Goal: Task Accomplishment & Management: Manage account settings

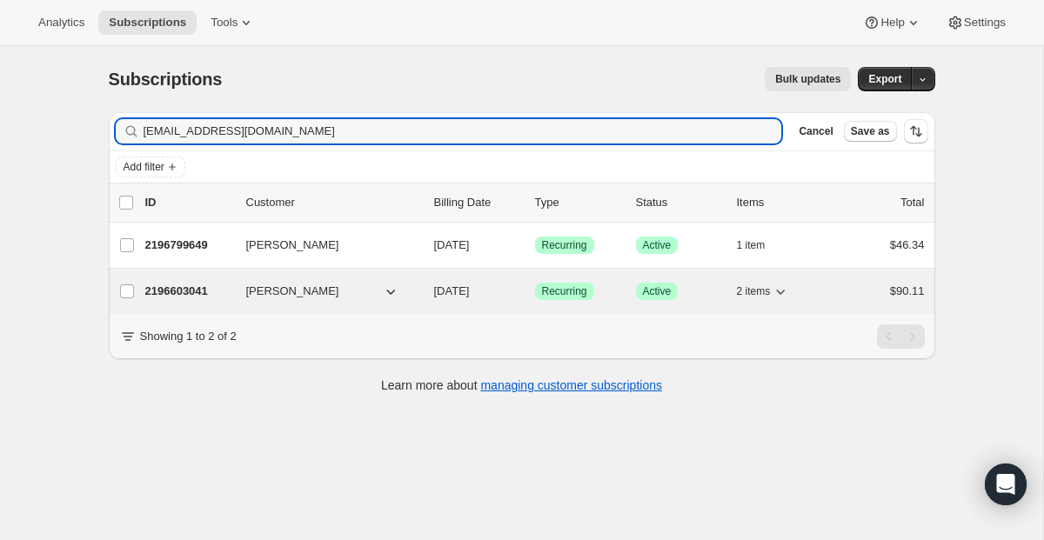
type input "[EMAIL_ADDRESS][DOMAIN_NAME]"
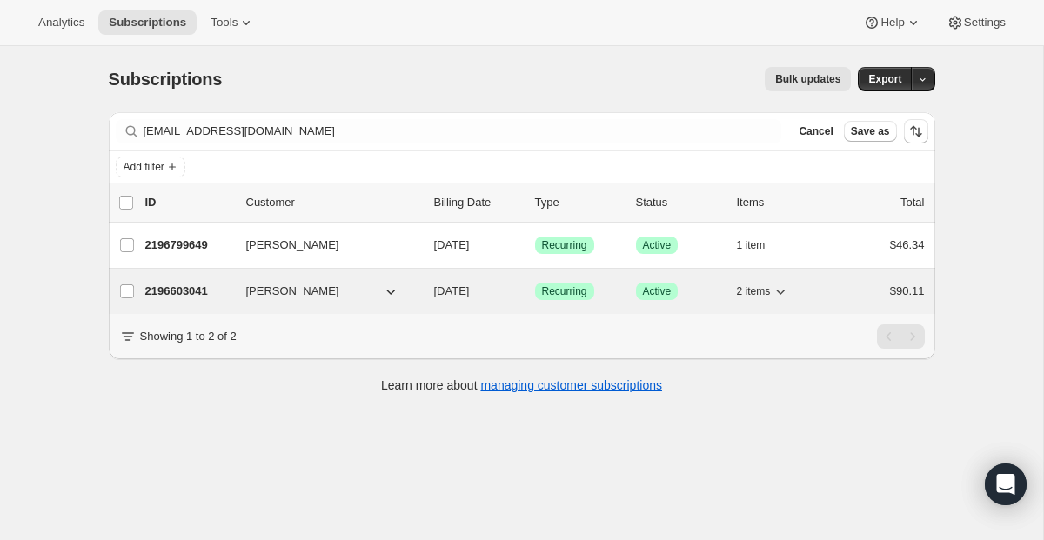
click at [555, 291] on span "Recurring" at bounding box center [564, 291] width 45 height 14
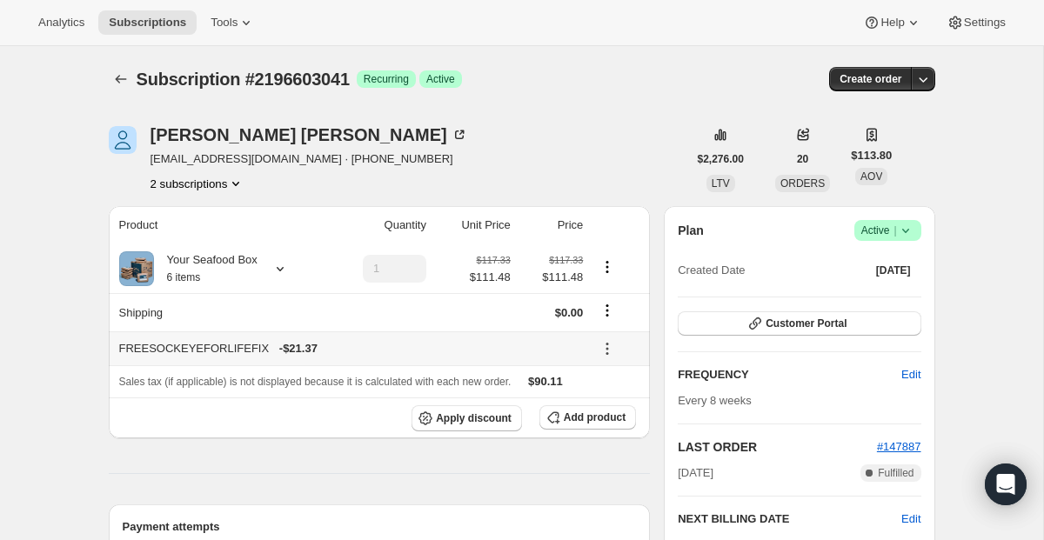
click at [609, 346] on icon at bounding box center [606, 348] width 17 height 17
click at [612, 414] on span "Remove" at bounding box center [617, 411] width 42 height 13
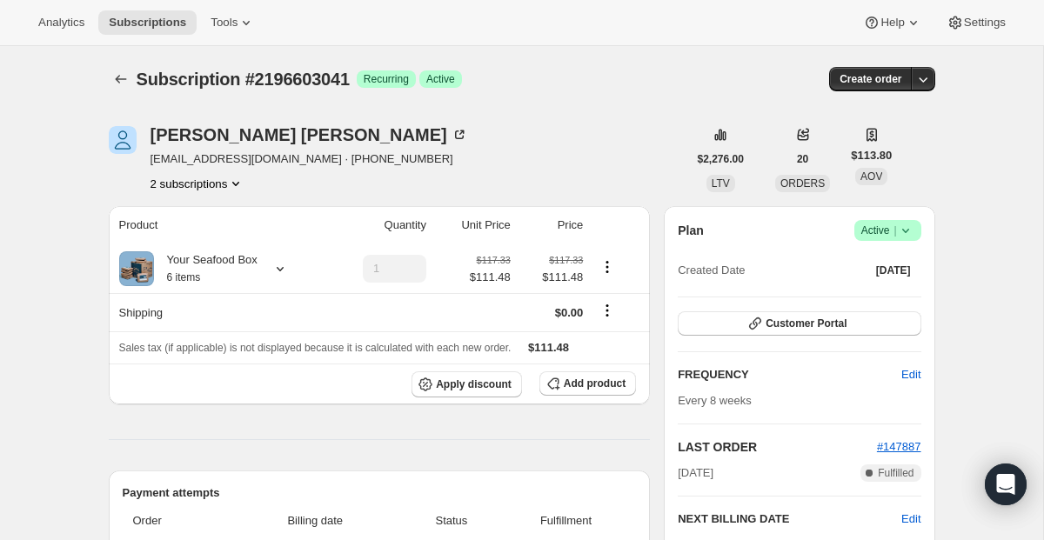
click at [217, 184] on button "2 subscriptions" at bounding box center [197, 183] width 95 height 17
click at [204, 234] on button "2196799649" at bounding box center [196, 245] width 125 height 28
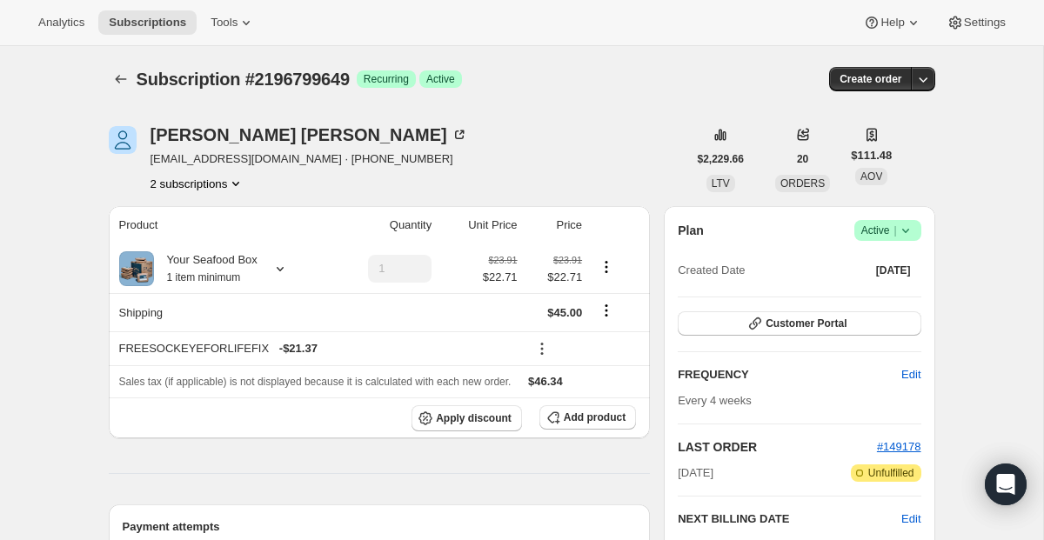
click at [879, 239] on span "Success Active |" at bounding box center [887, 230] width 67 height 21
click at [871, 302] on span "Cancel subscription" at bounding box center [881, 294] width 98 height 17
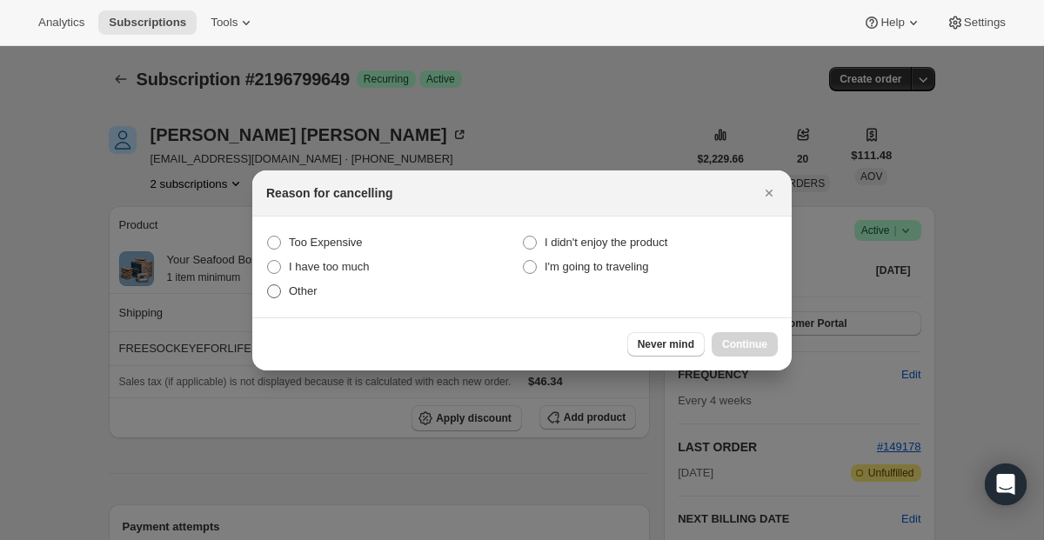
click at [285, 287] on label "Other" at bounding box center [394, 291] width 256 height 24
click at [268, 285] on input "Other" at bounding box center [267, 284] width 1 height 1
radio input "true"
click at [728, 352] on button "Continue" at bounding box center [745, 344] width 66 height 24
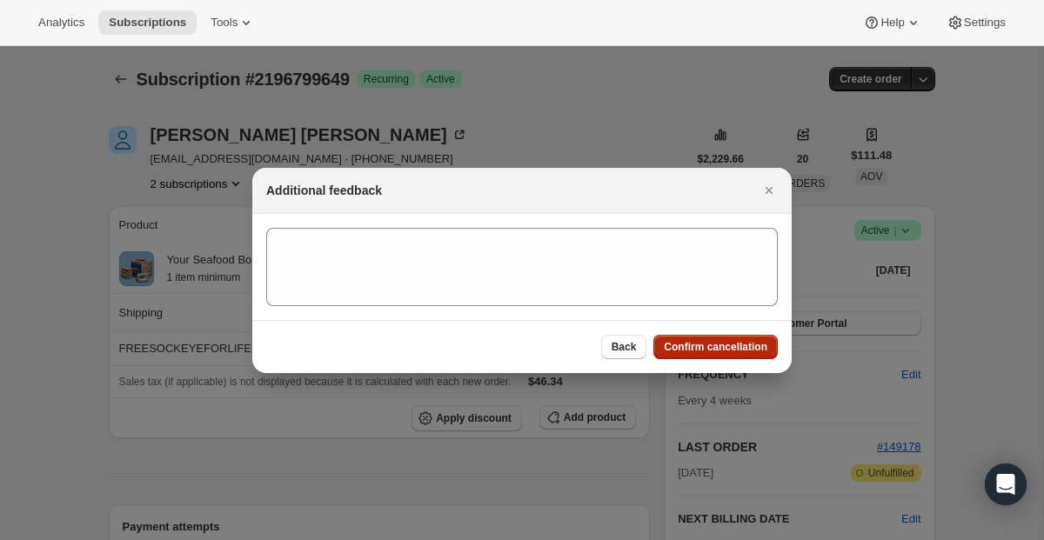
click at [728, 352] on span "Confirm cancellation" at bounding box center [716, 347] width 104 height 14
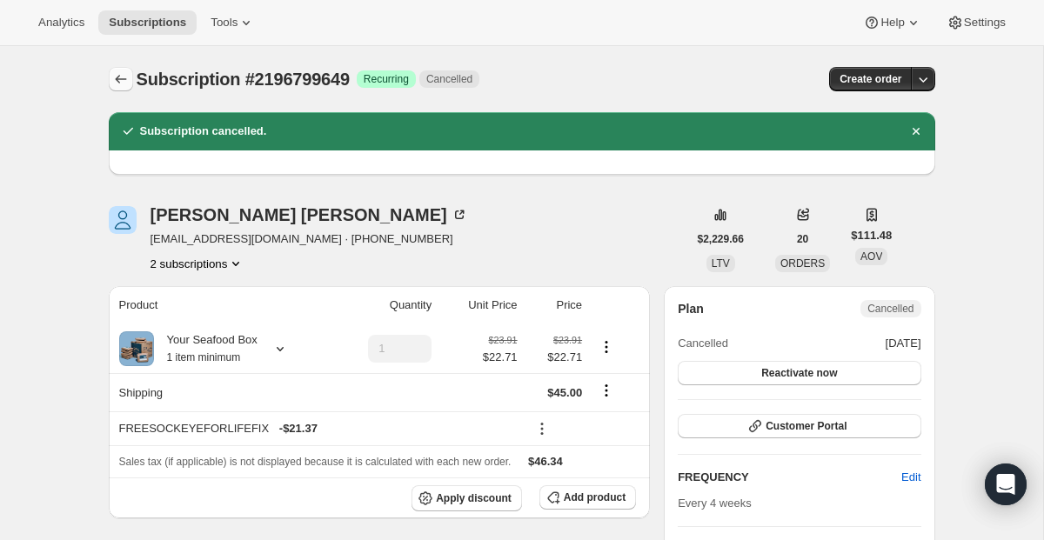
click at [118, 78] on icon "Subscriptions" at bounding box center [120, 78] width 17 height 17
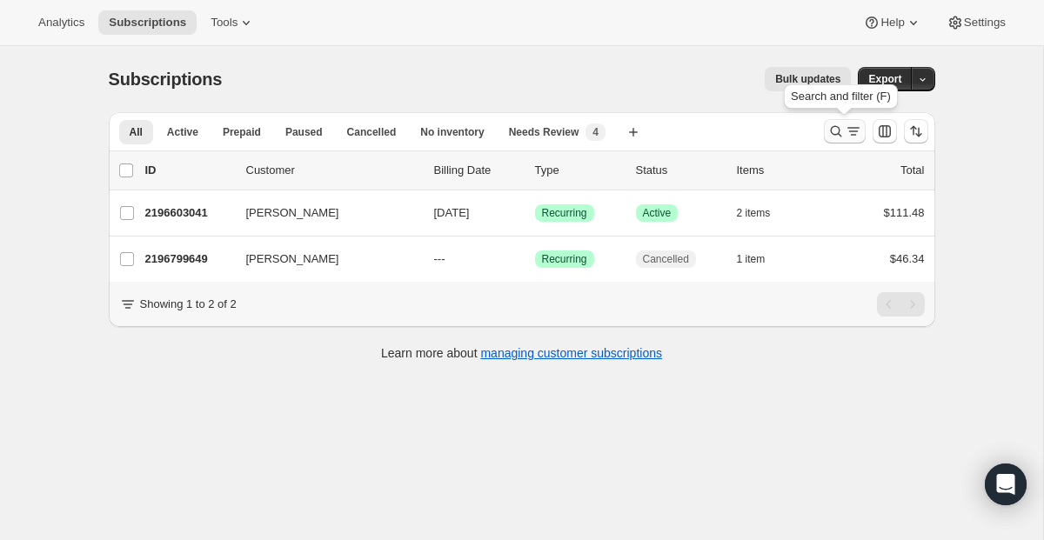
click at [832, 124] on icon "Search and filter results" at bounding box center [835, 131] width 17 height 17
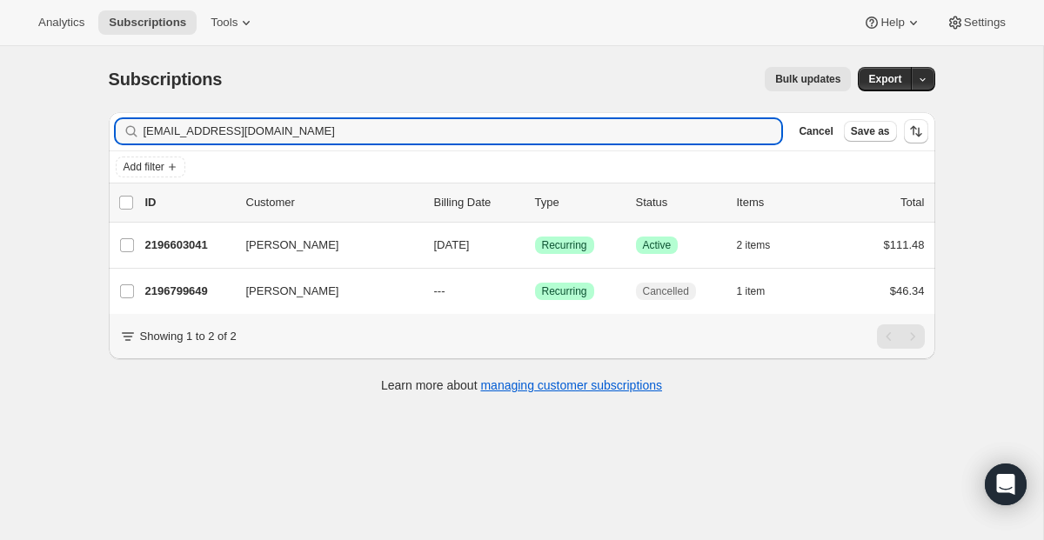
drag, startPoint x: 435, startPoint y: 128, endPoint x: 130, endPoint y: 116, distance: 305.6
click at [133, 116] on div "Filter subscribers [EMAIL_ADDRESS][DOMAIN_NAME] Clear Cancel Save as" at bounding box center [522, 131] width 826 height 38
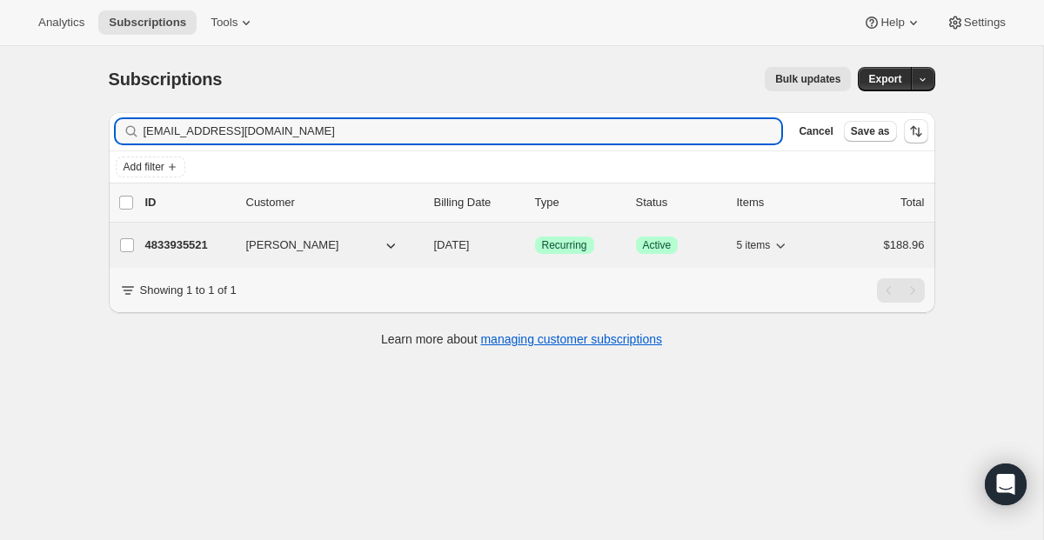
type input "[EMAIL_ADDRESS][DOMAIN_NAME]"
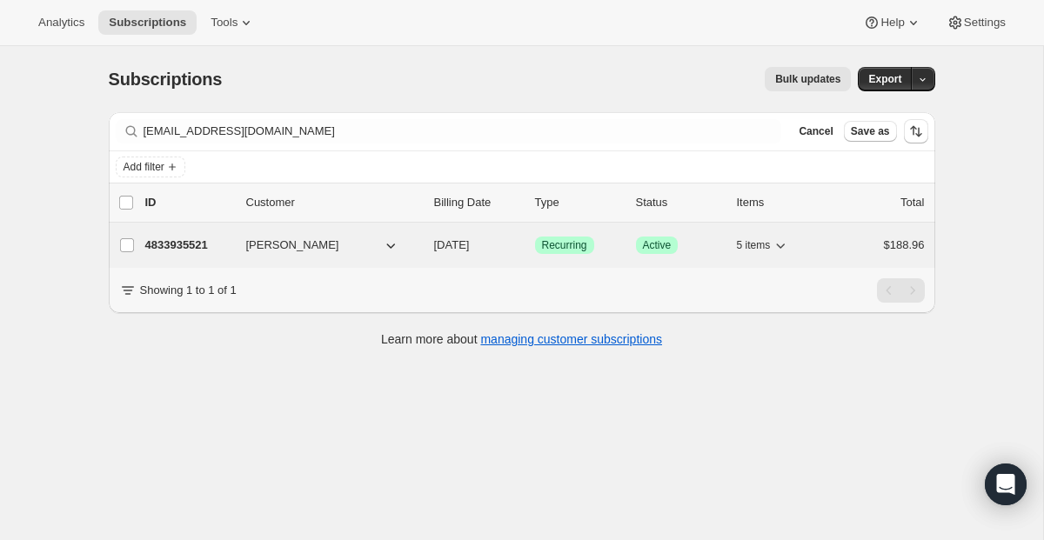
click at [574, 245] on span "Recurring" at bounding box center [564, 245] width 45 height 14
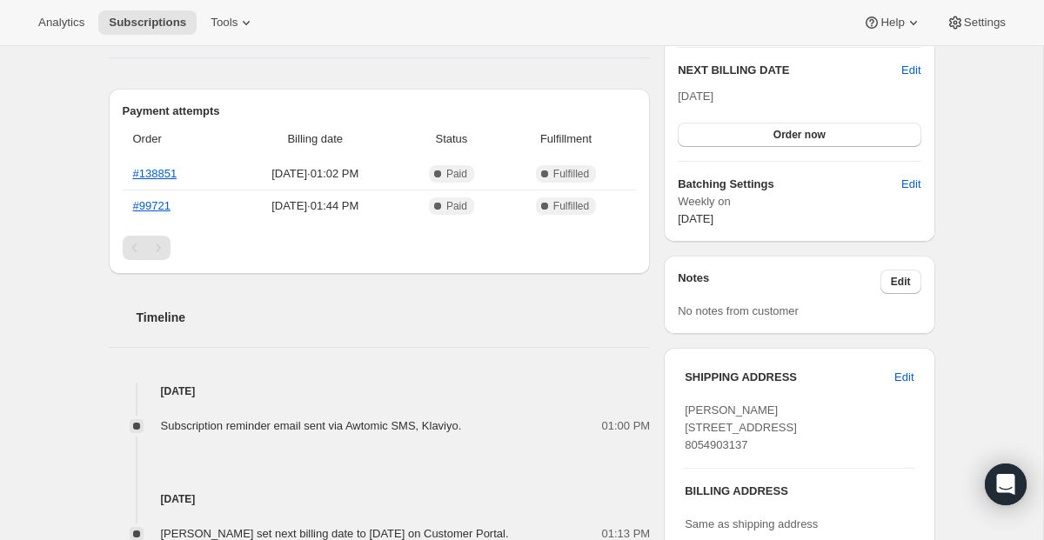
scroll to position [503, 0]
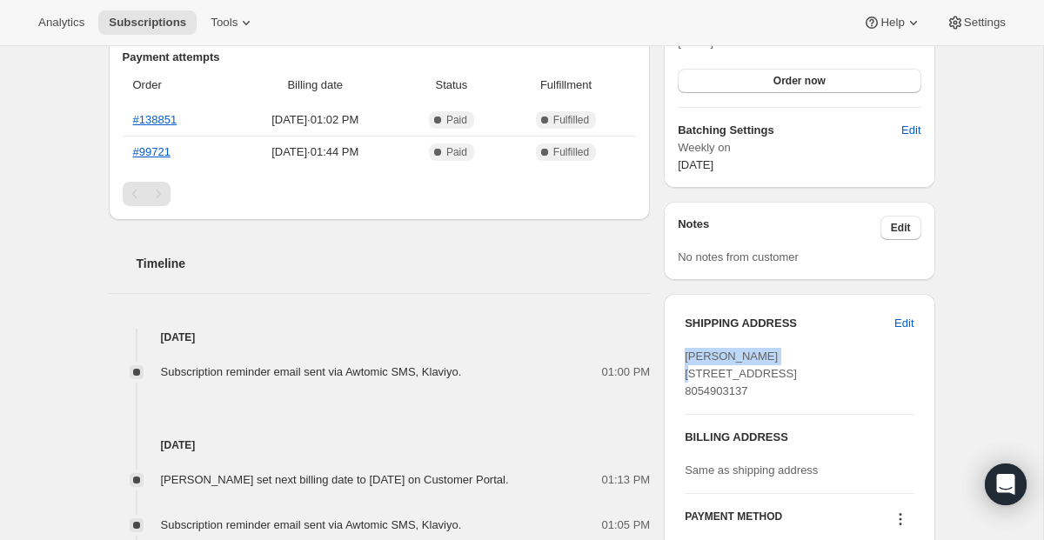
drag, startPoint x: 685, startPoint y: 359, endPoint x: 788, endPoint y: 359, distance: 102.6
click at [788, 359] on div "[PERSON_NAME] [STREET_ADDRESS] 8054903137" at bounding box center [799, 374] width 229 height 52
copy span "[PERSON_NAME]"
